Goal: Check status: Check status

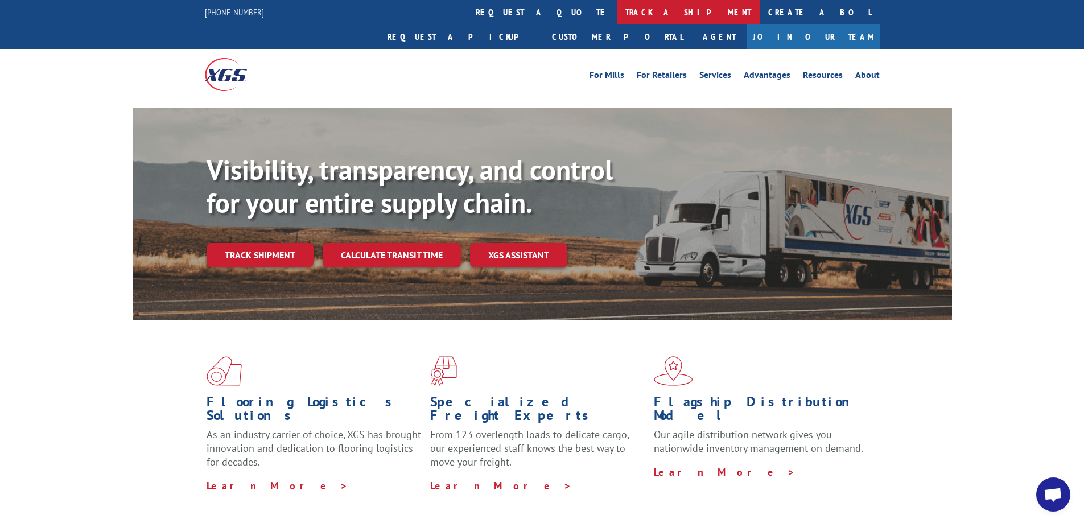
click at [617, 11] on link "track a shipment" at bounding box center [688, 12] width 143 height 24
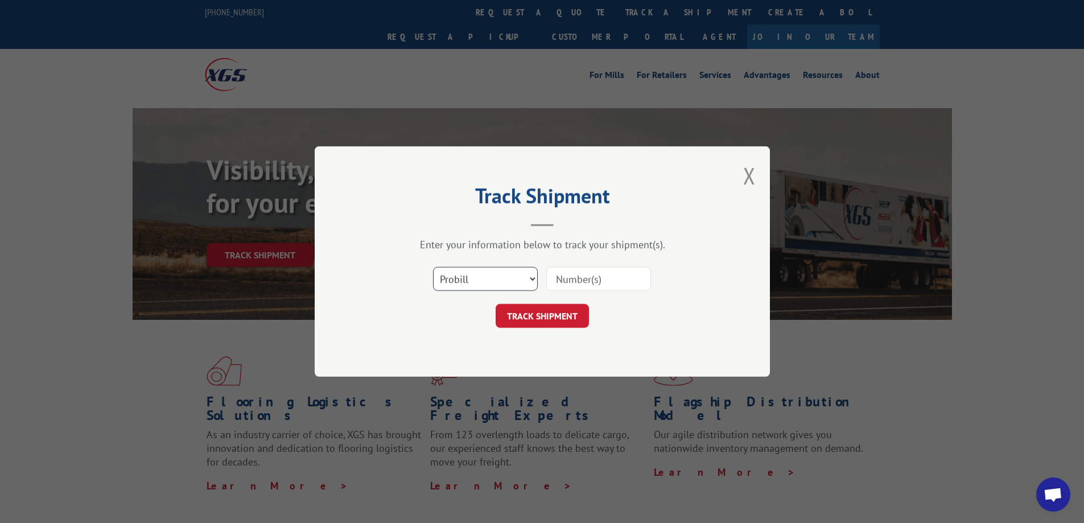
click at [528, 279] on select "Select category... Probill BOL PO" at bounding box center [485, 279] width 105 height 24
select select "bol"
click at [433, 267] on select "Select category... Probill BOL PO" at bounding box center [485, 279] width 105 height 24
click at [560, 278] on input at bounding box center [598, 279] width 105 height 24
paste input "2847889"
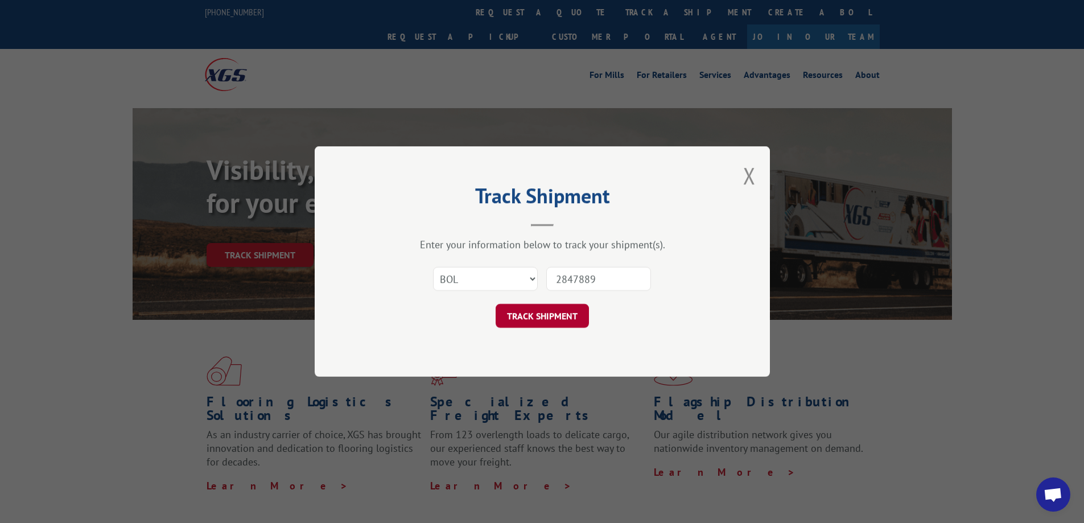
type input "2847889"
click at [546, 314] on button "TRACK SHIPMENT" at bounding box center [542, 316] width 93 height 24
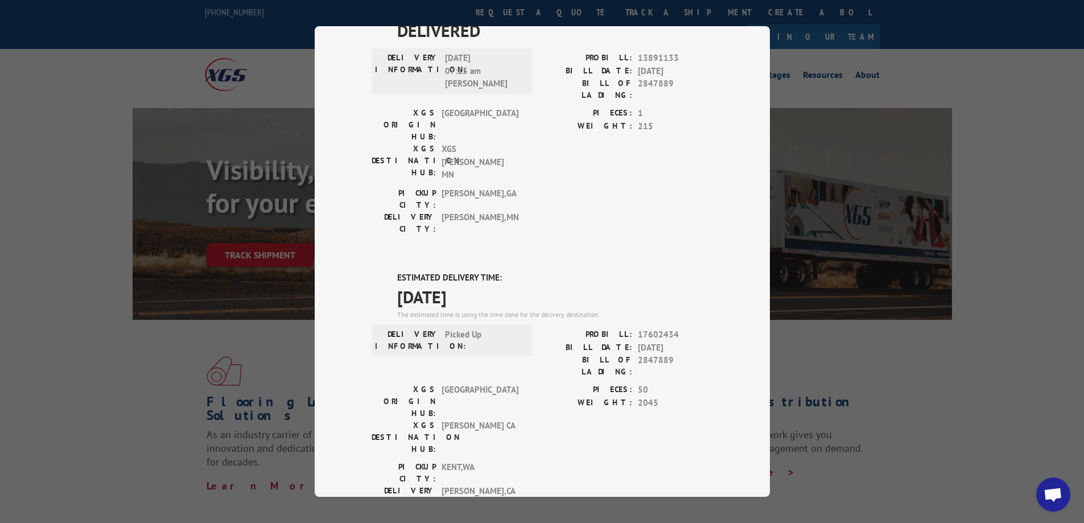
scroll to position [228, 0]
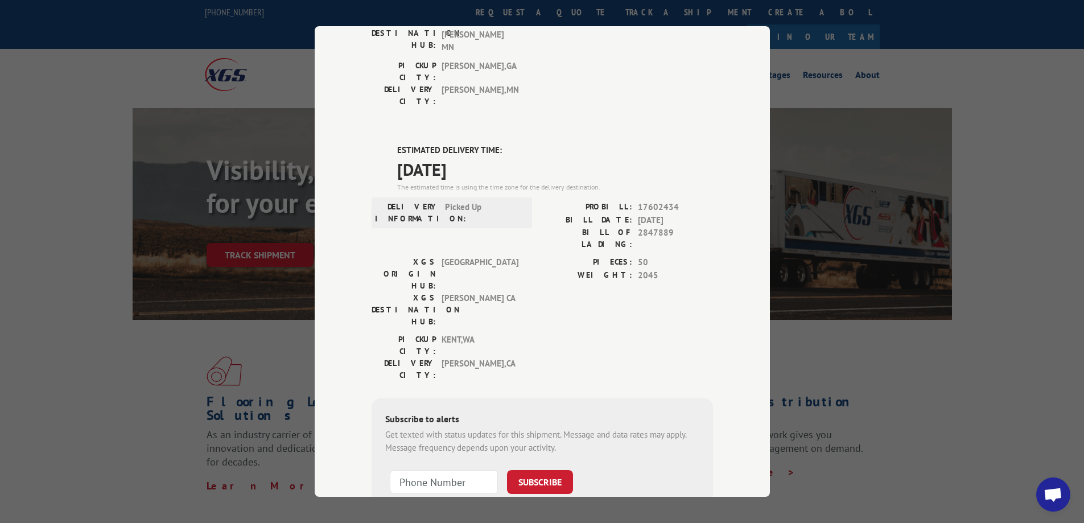
click at [249, 320] on div "Track Shipment DELIVERED DELIVERY INFORMATION: [DATE] 07:15 am [PERSON_NAME]: 1…" at bounding box center [542, 261] width 1084 height 523
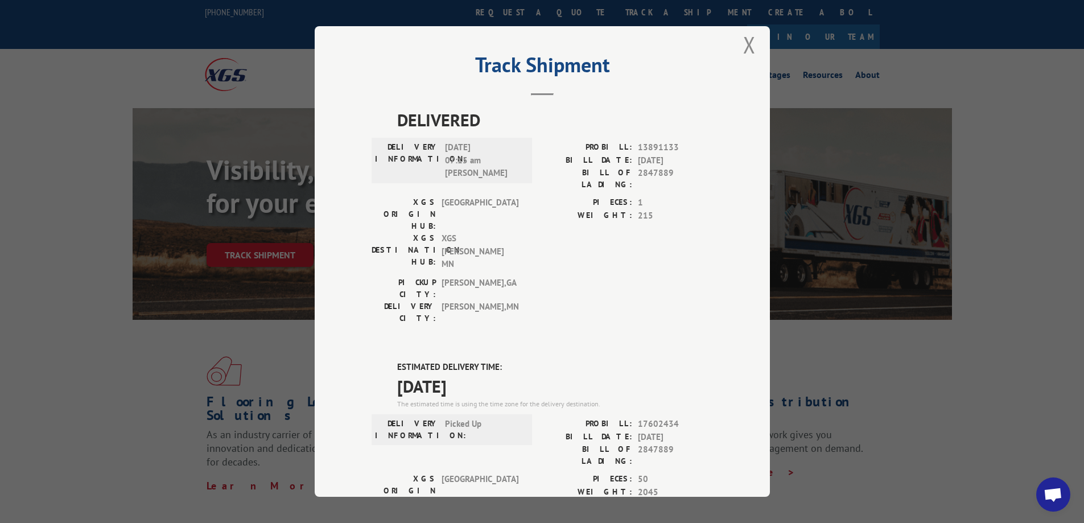
scroll to position [0, 0]
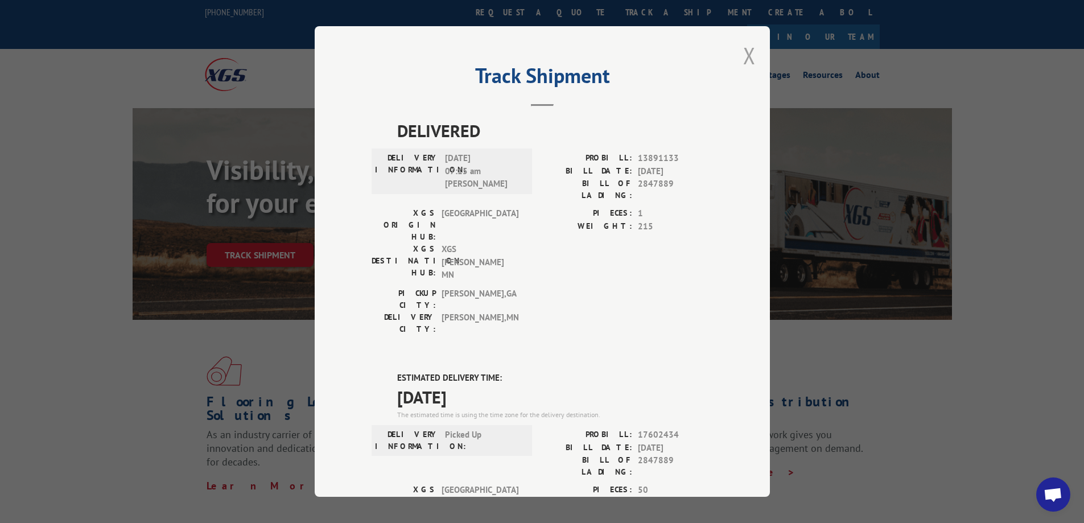
click at [745, 54] on button "Close modal" at bounding box center [749, 55] width 13 height 30
